Goal: Transaction & Acquisition: Purchase product/service

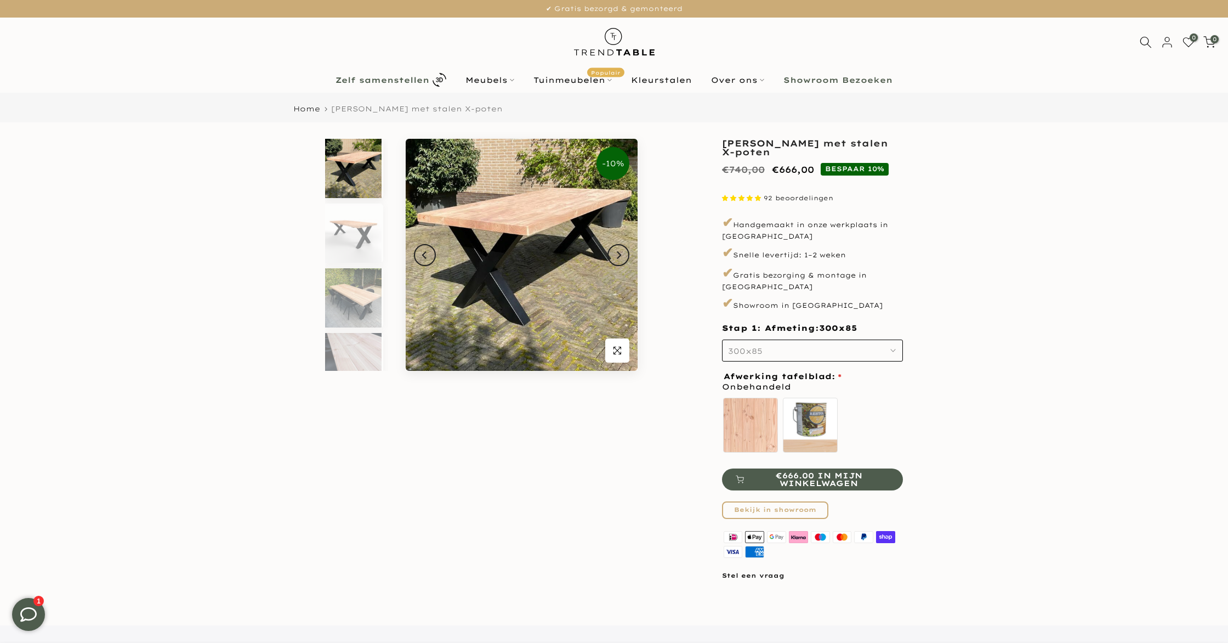
click at [360, 80] on b "Zelf samenstellen" at bounding box center [383, 80] width 94 height 8
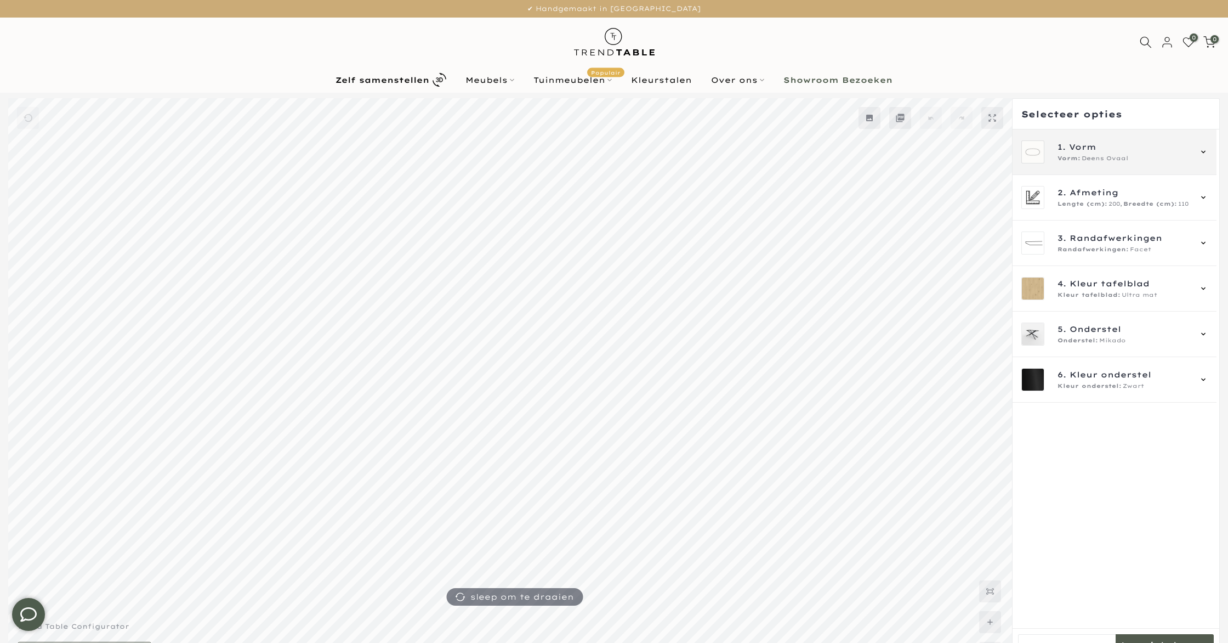
click at [1119, 148] on span "1. Vorm" at bounding box center [1124, 147] width 133 height 12
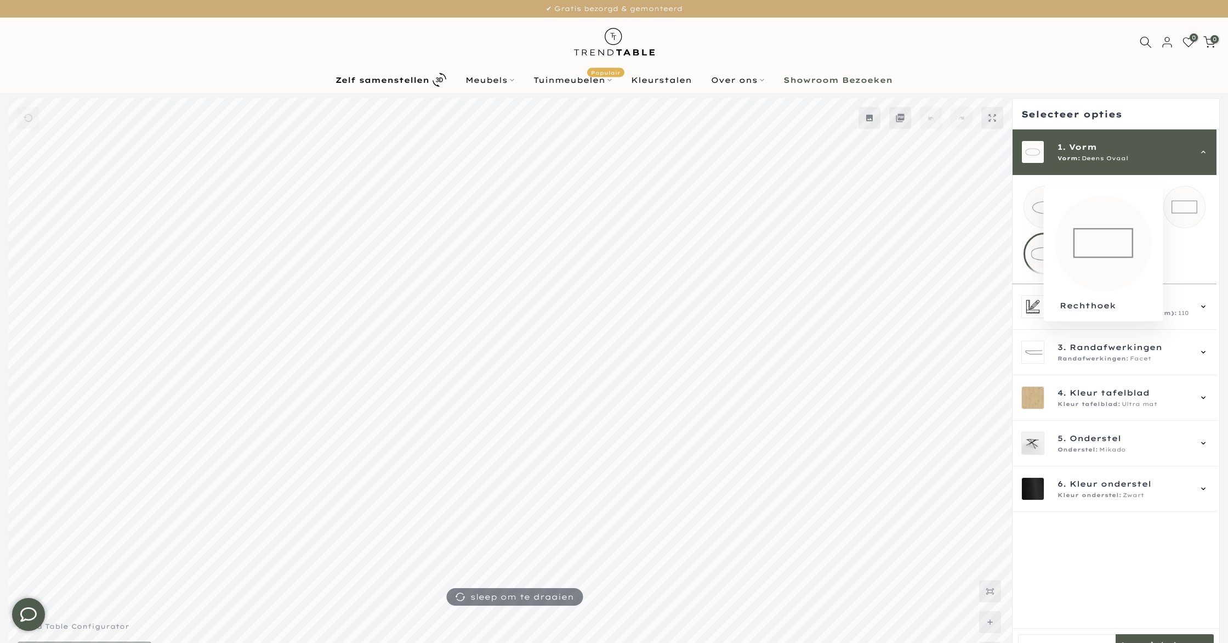
click at [1203, 202] on mmq-loader at bounding box center [1184, 206] width 41 height 41
click at [1189, 317] on div "2. Afmeting Lengte (cm): 200, Breedte (cm): 110" at bounding box center [1124, 307] width 133 height 22
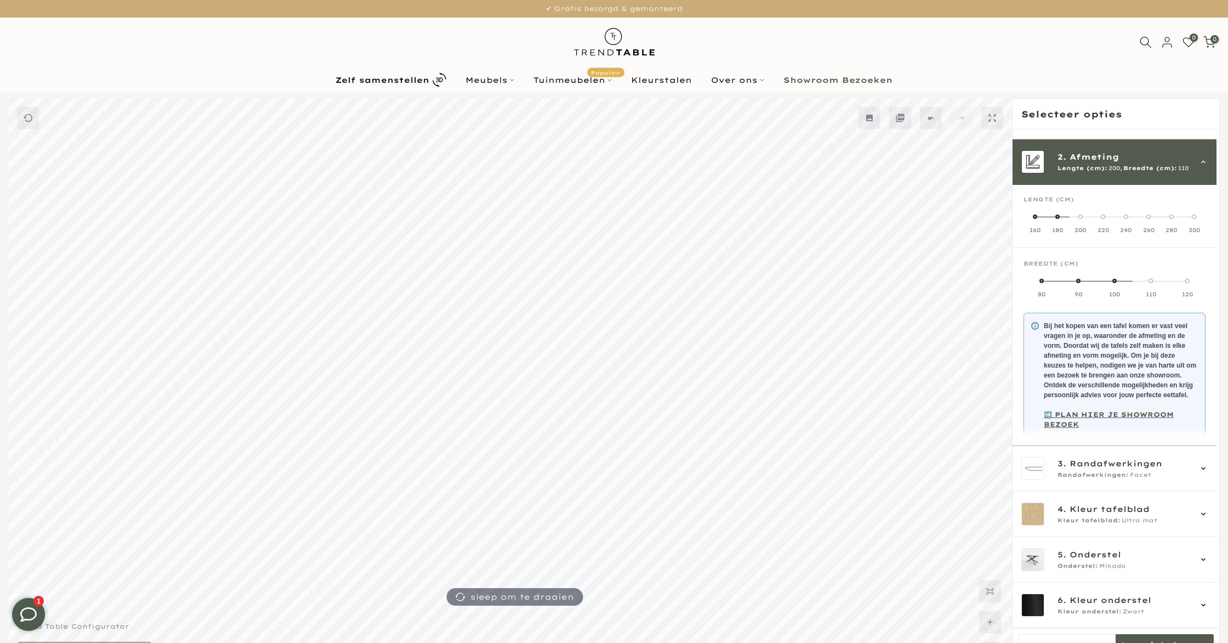
scroll to position [46, 0]
click at [1202, 212] on label "300" at bounding box center [1194, 223] width 23 height 22
click at [1042, 279] on span at bounding box center [1042, 281] width 4 height 4
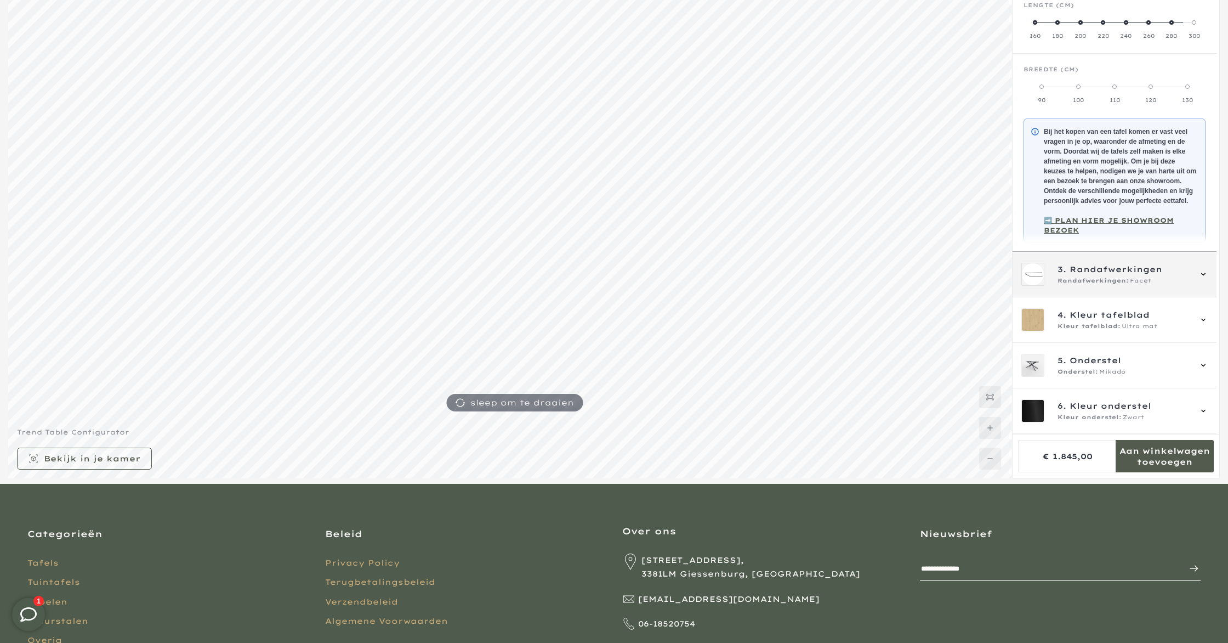
scroll to position [195, 0]
click at [1168, 283] on div "Randafwerkingen: Facet" at bounding box center [1124, 280] width 133 height 9
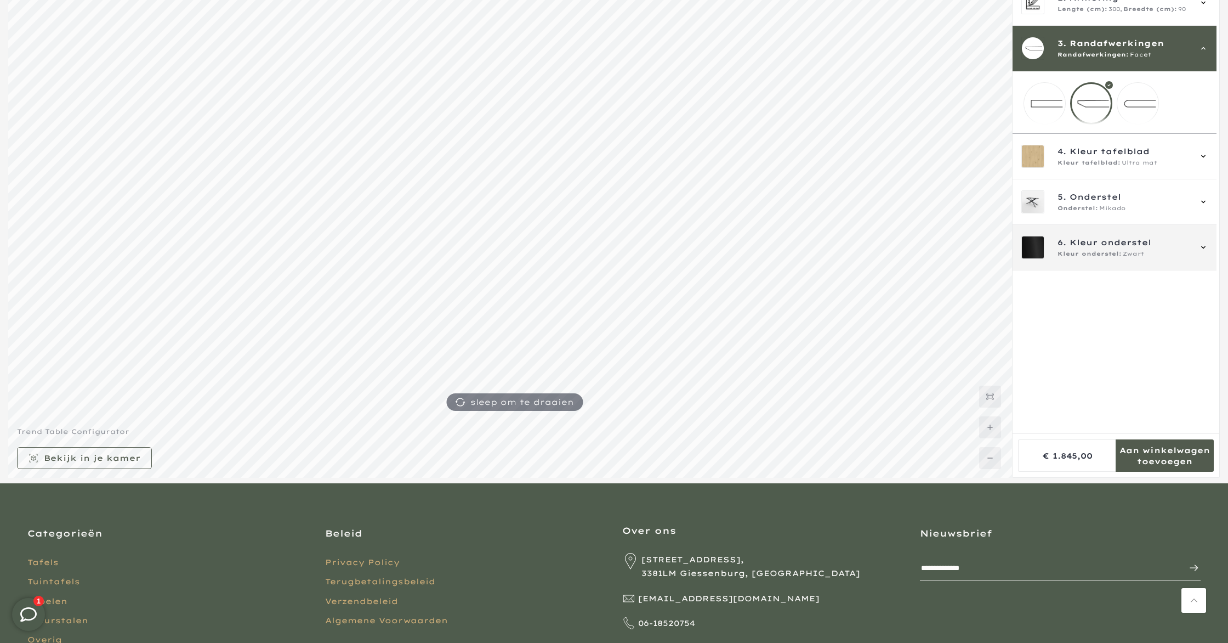
click at [1161, 258] on div "Kleur onderstel: Zwart" at bounding box center [1124, 253] width 133 height 9
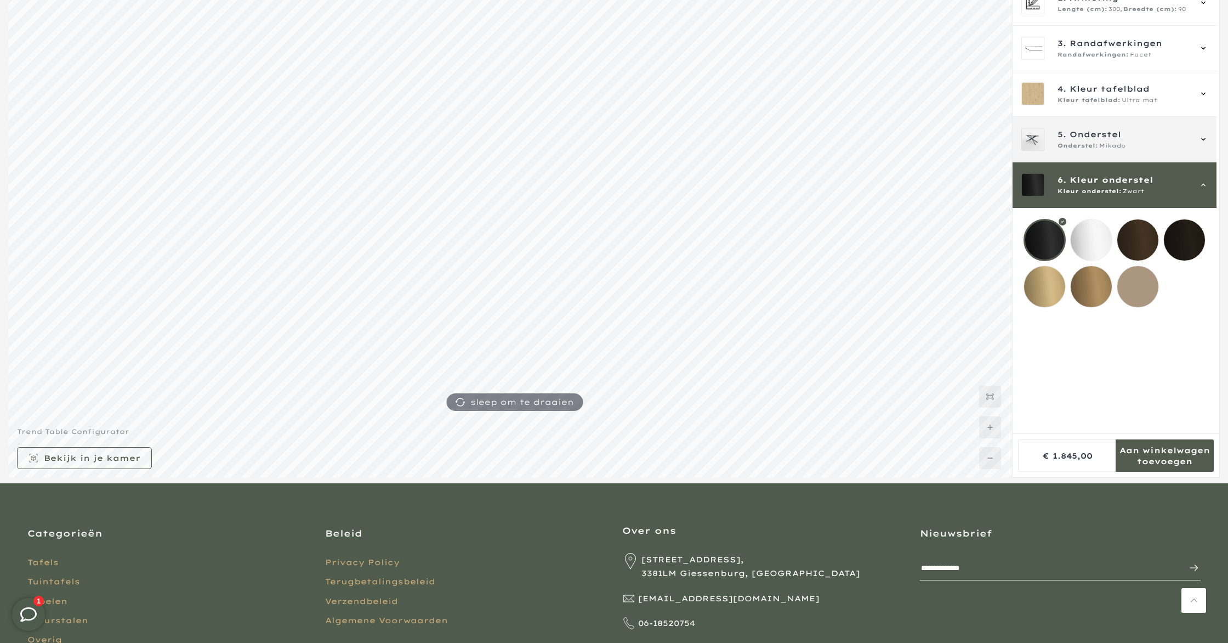
click at [1094, 125] on div "5. Onderstel Onderstel: Mikado" at bounding box center [1115, 140] width 204 height 46
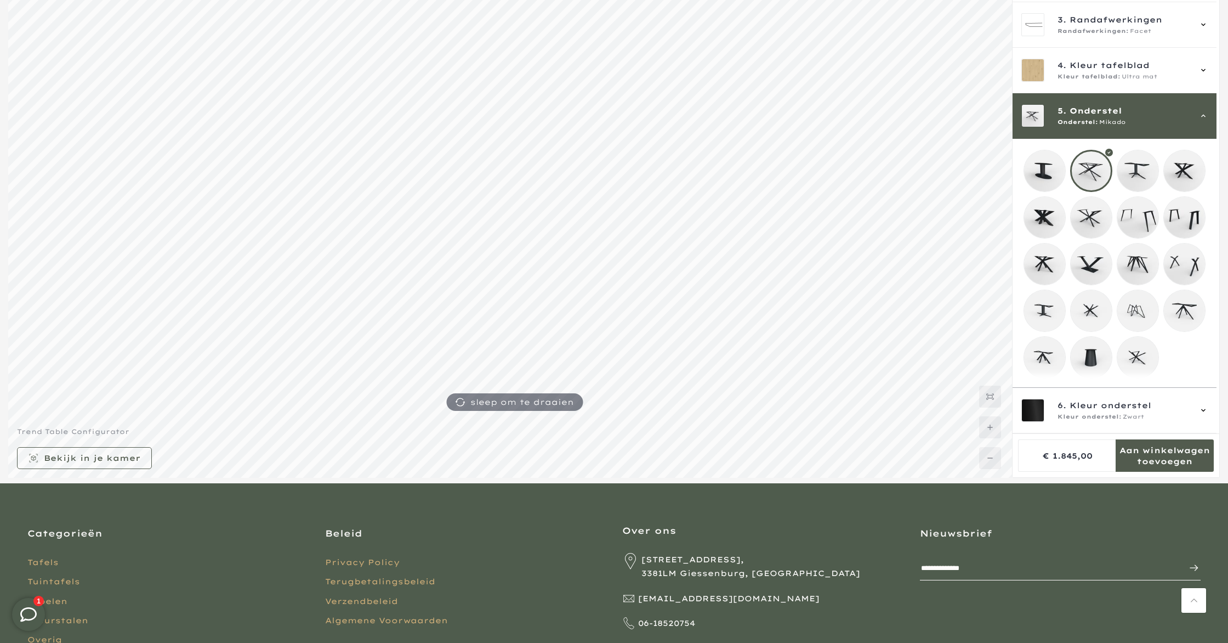
scroll to position [39, 0]
click at [1202, 200] on mmq-loader at bounding box center [1184, 217] width 41 height 41
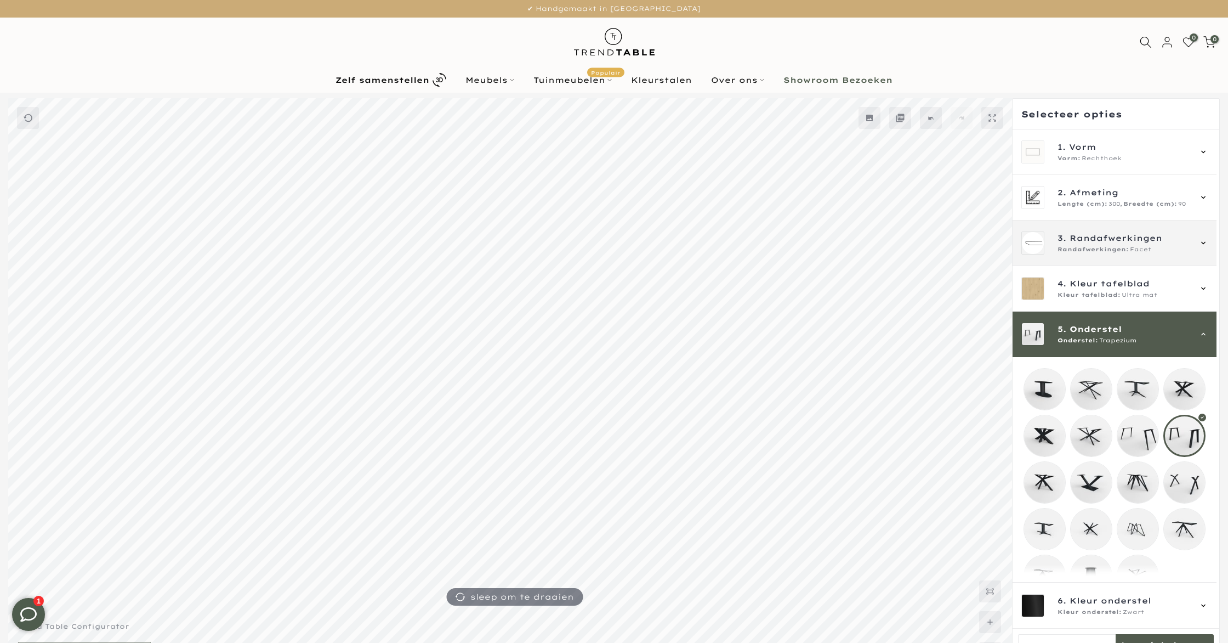
click at [1196, 246] on div "3. Randafwerkingen Randafwerkingen: Facet" at bounding box center [1114, 242] width 186 height 23
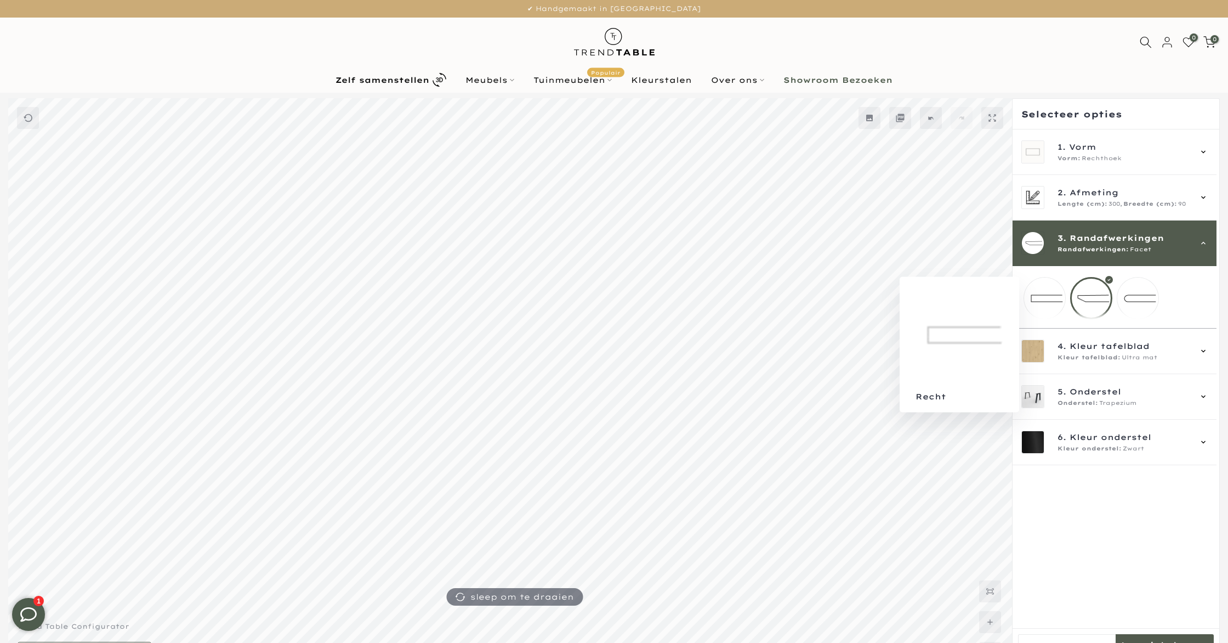
click at [1045, 287] on mmq-loader at bounding box center [1044, 297] width 41 height 41
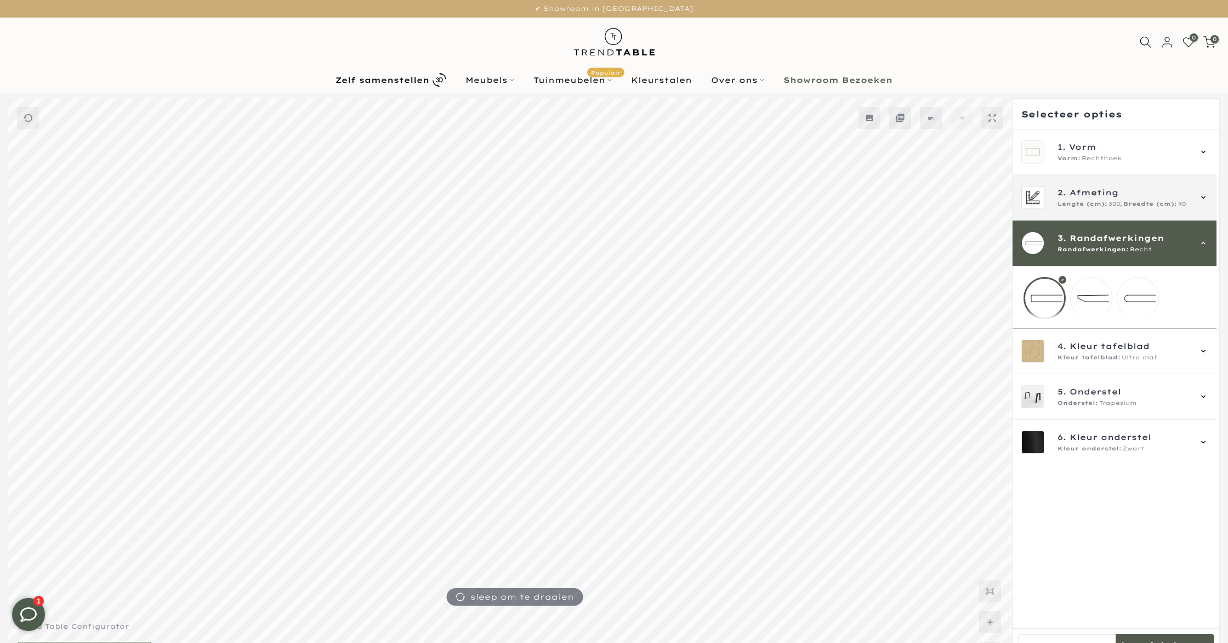
click at [1086, 201] on span "Lengte (cm):" at bounding box center [1083, 204] width 50 height 9
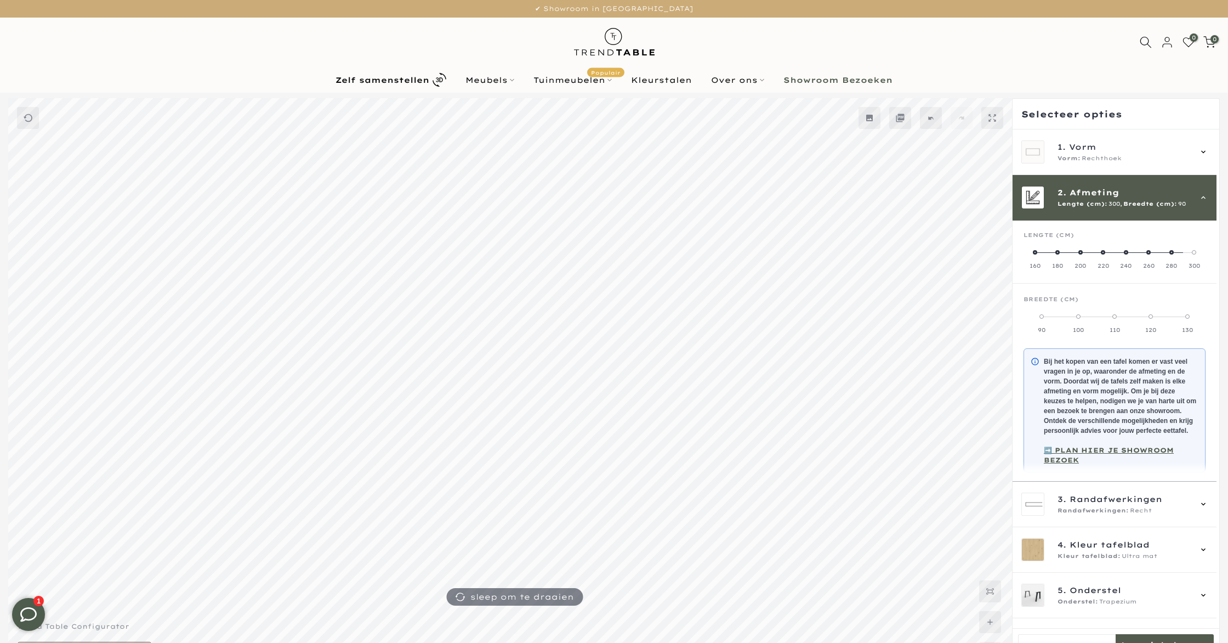
scroll to position [46, 0]
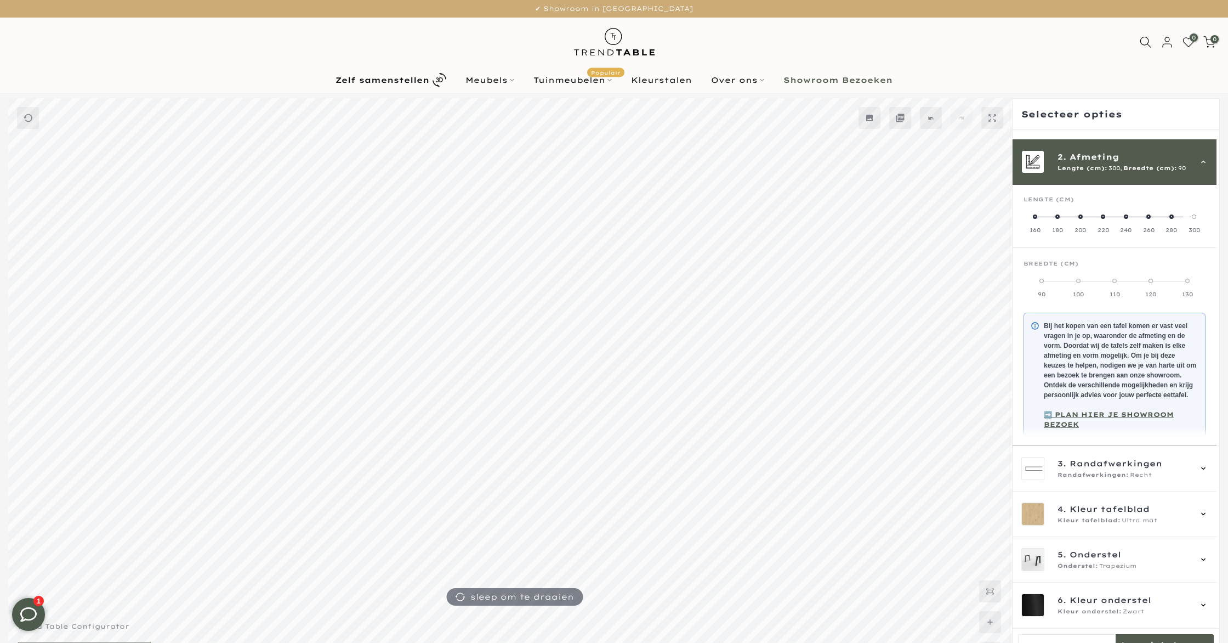
click at [1085, 276] on label "100" at bounding box center [1078, 287] width 36 height 22
click at [1119, 505] on span "Kleur tafelblad" at bounding box center [1110, 509] width 80 height 12
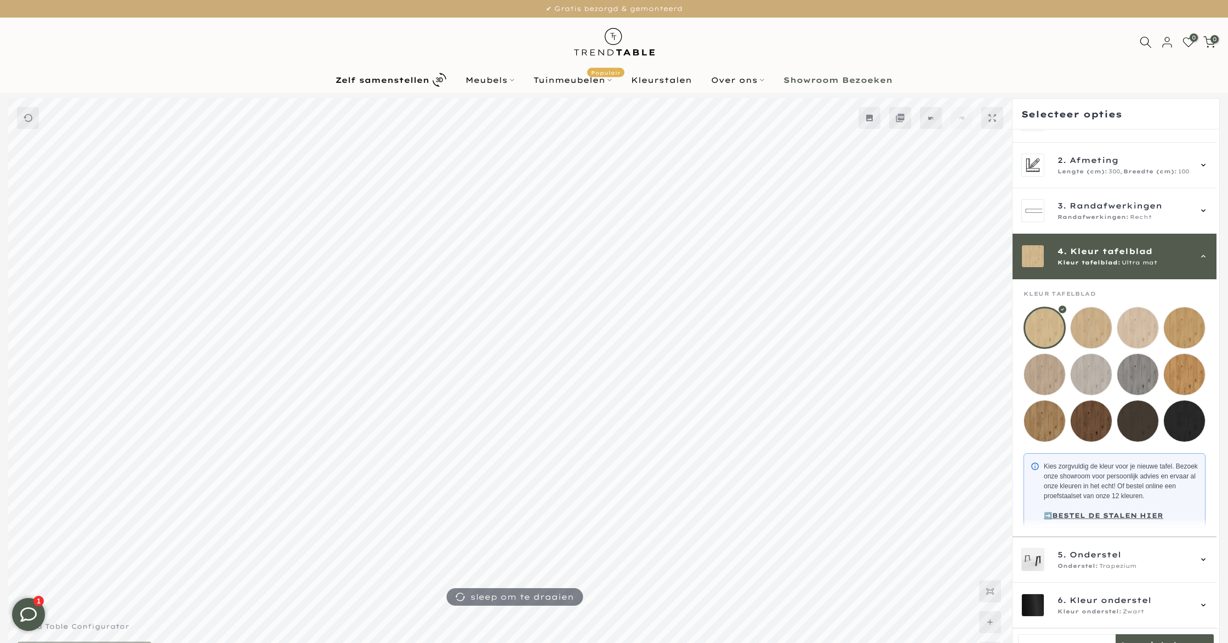
scroll to position [46, 0]
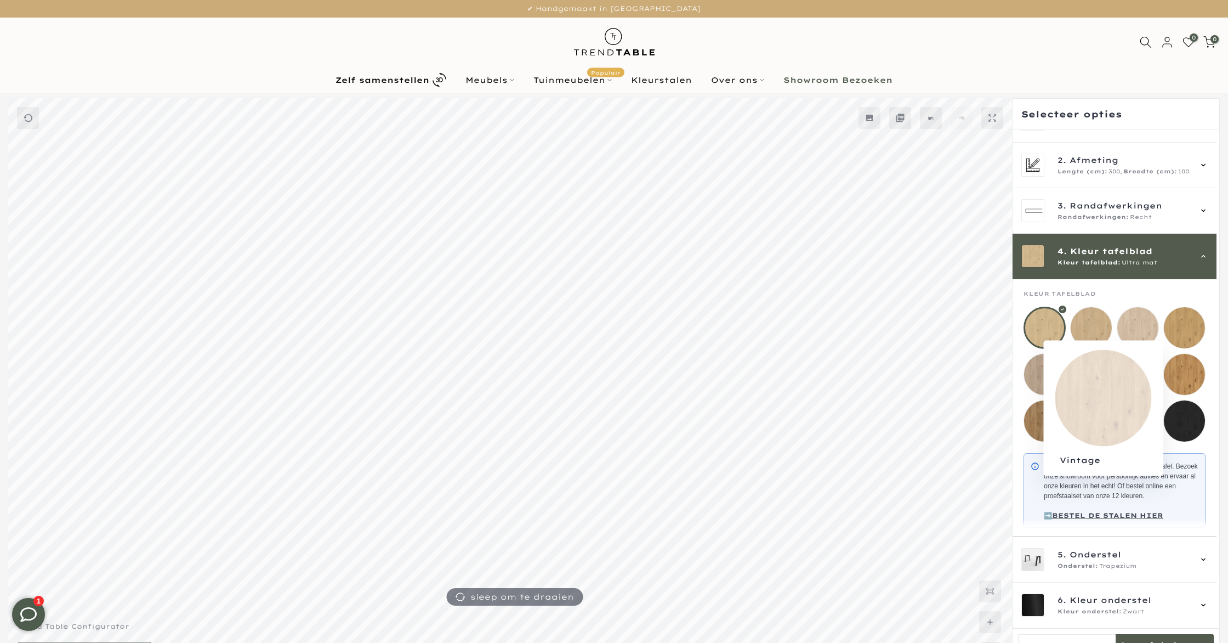
click at [1192, 358] on mmq-loader at bounding box center [1184, 374] width 41 height 41
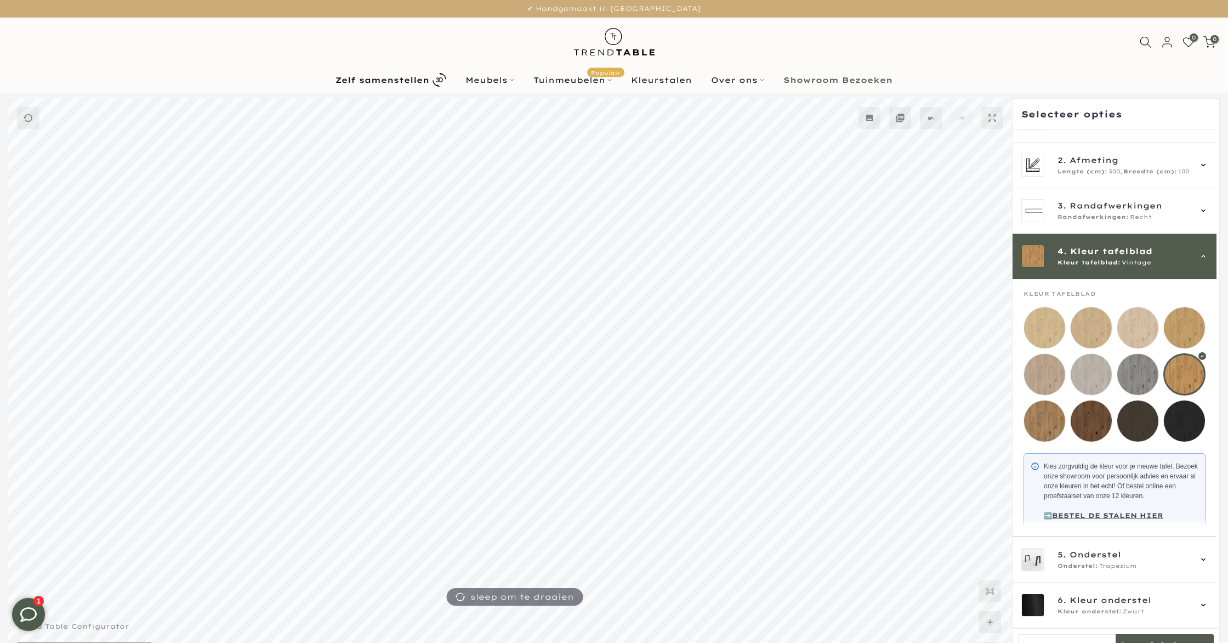
click at [1053, 407] on mmq-loader at bounding box center [1044, 420] width 41 height 41
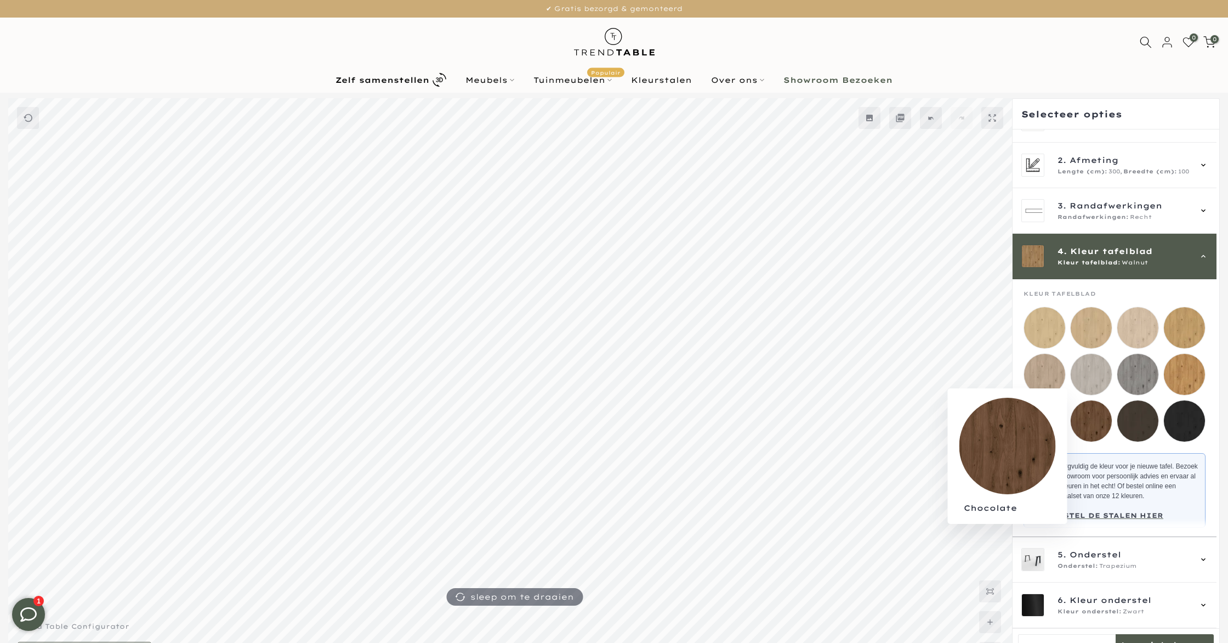
click at [1090, 402] on mmq-loader at bounding box center [1091, 420] width 41 height 41
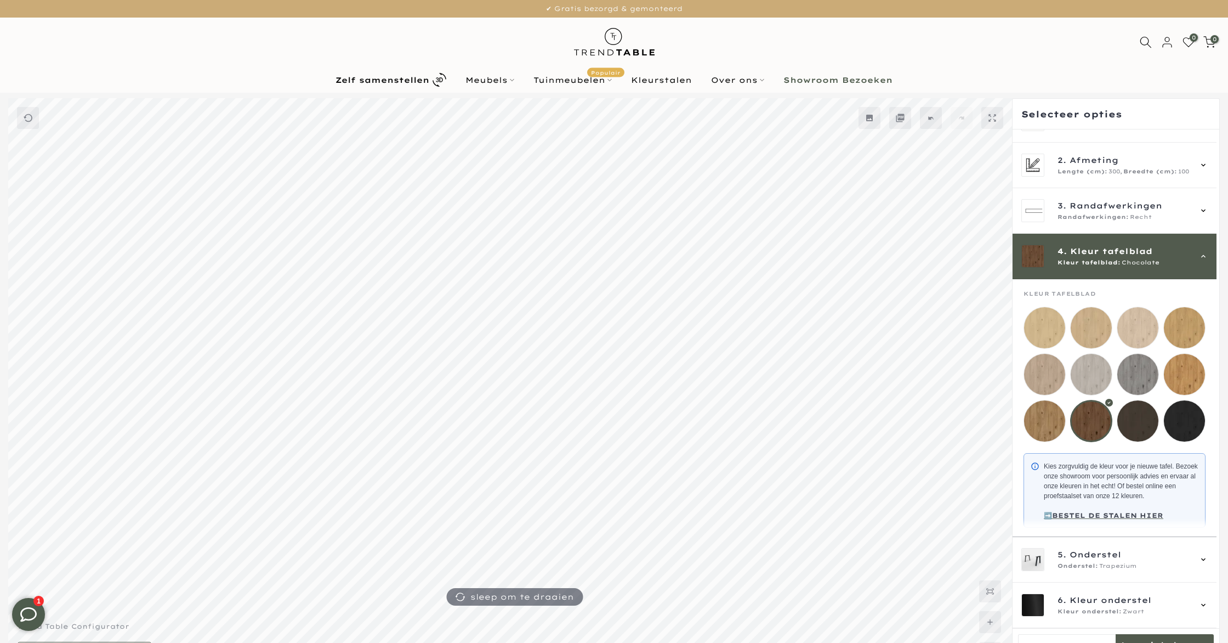
click at [1142, 407] on mmq-loader at bounding box center [1137, 420] width 41 height 41
